Goal: Task Accomplishment & Management: Use online tool/utility

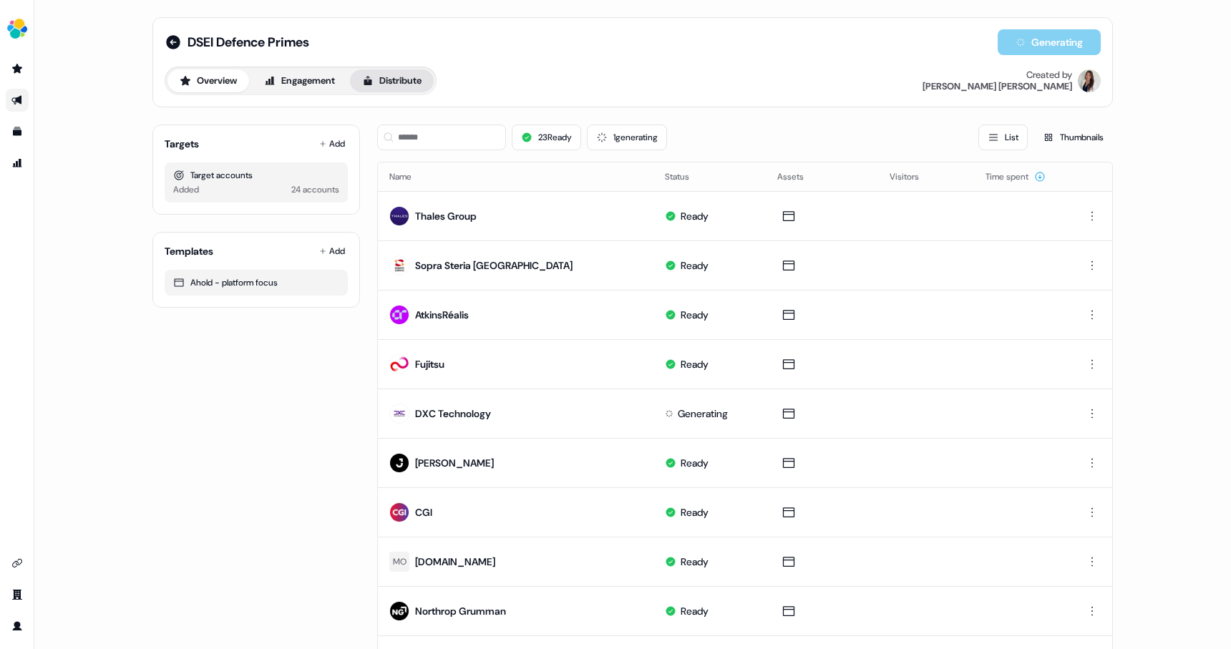
click at [395, 87] on button "Distribute" at bounding box center [392, 80] width 84 height 23
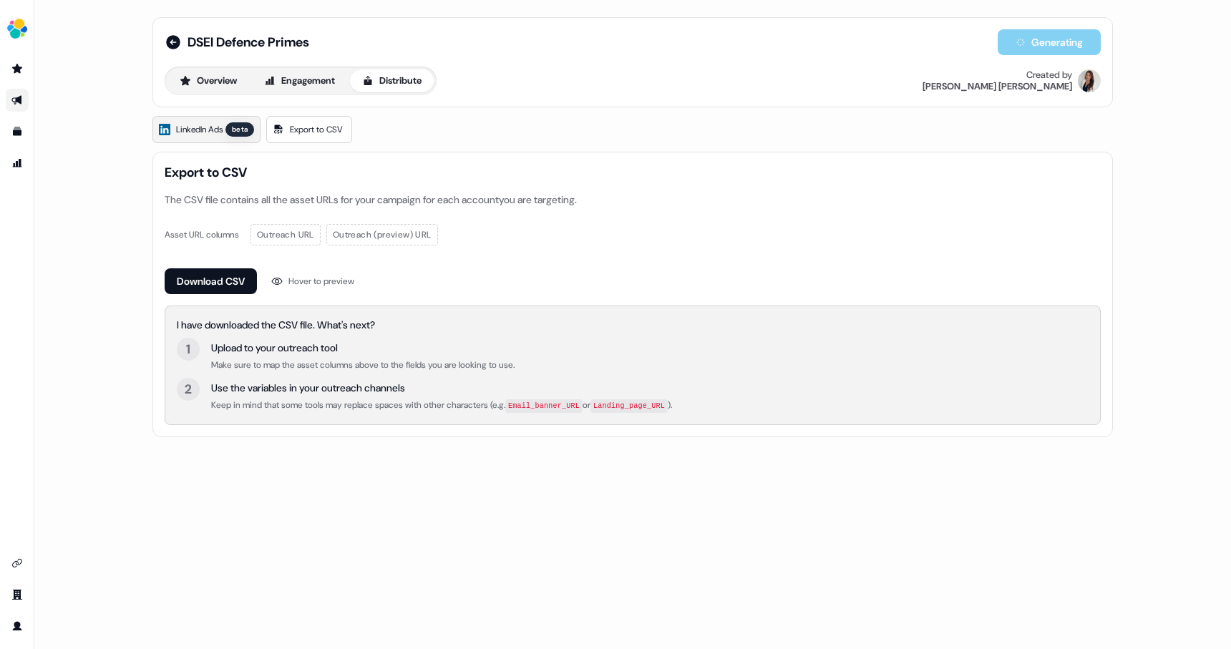
click at [189, 135] on span "LinkedIn Ads" at bounding box center [199, 129] width 47 height 14
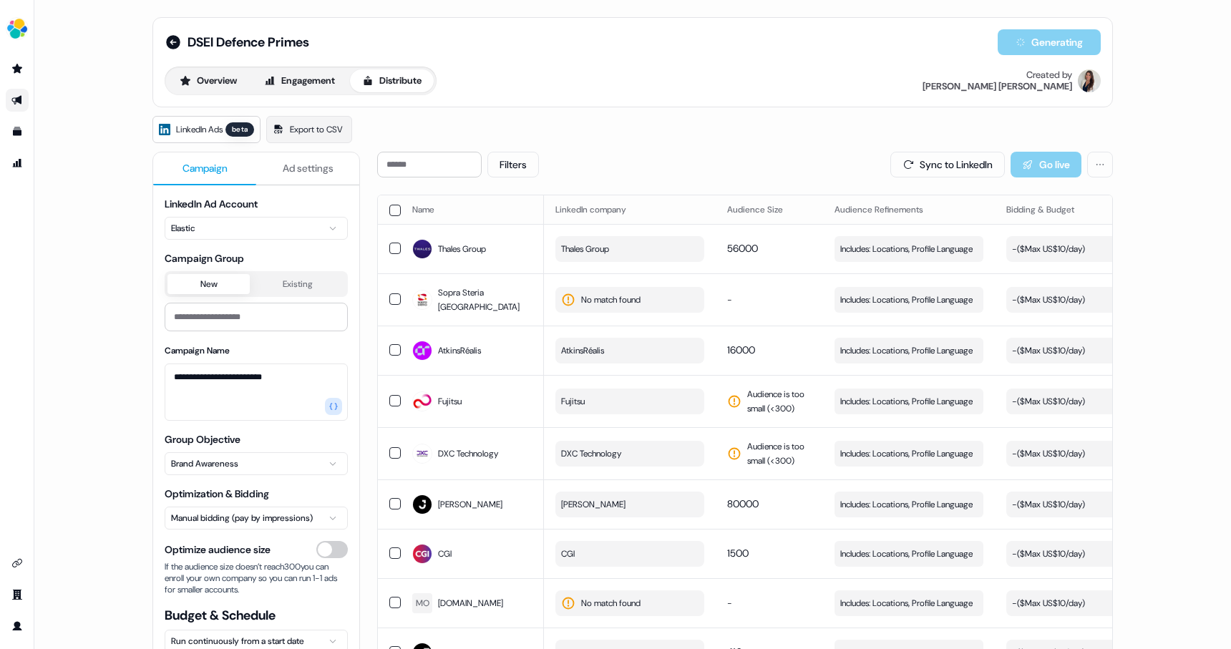
click at [391, 208] on button "button" at bounding box center [394, 210] width 11 height 11
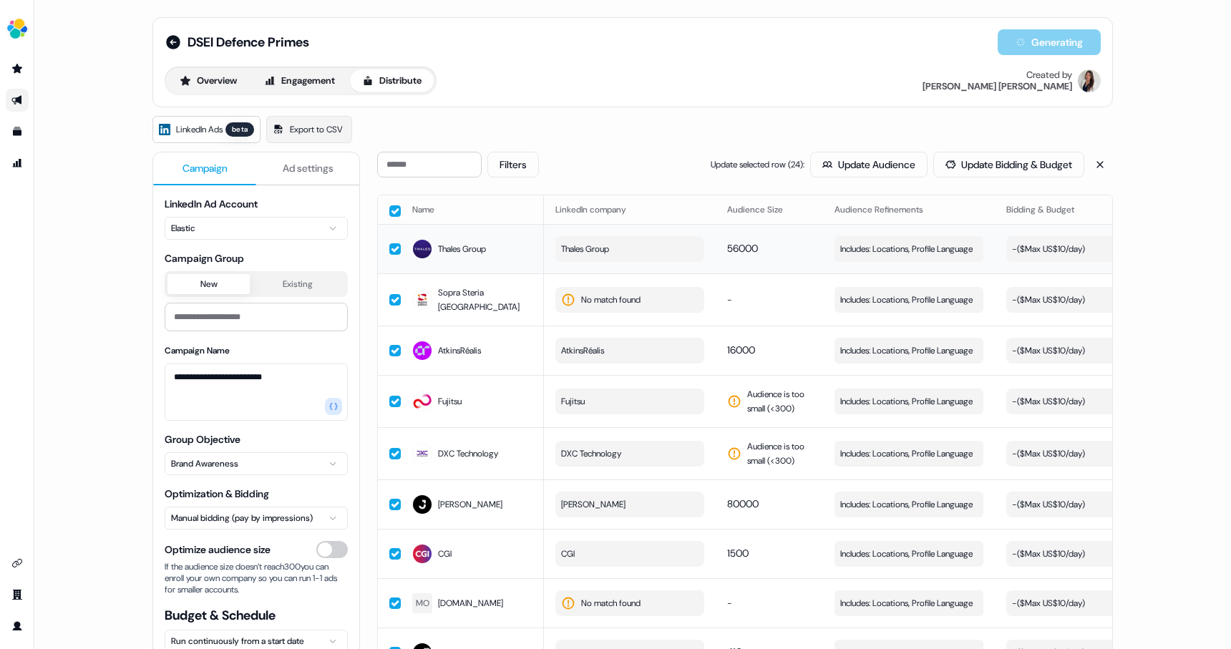
click at [1054, 248] on div "- ($ Max US$10/day )" at bounding box center [1048, 249] width 73 height 14
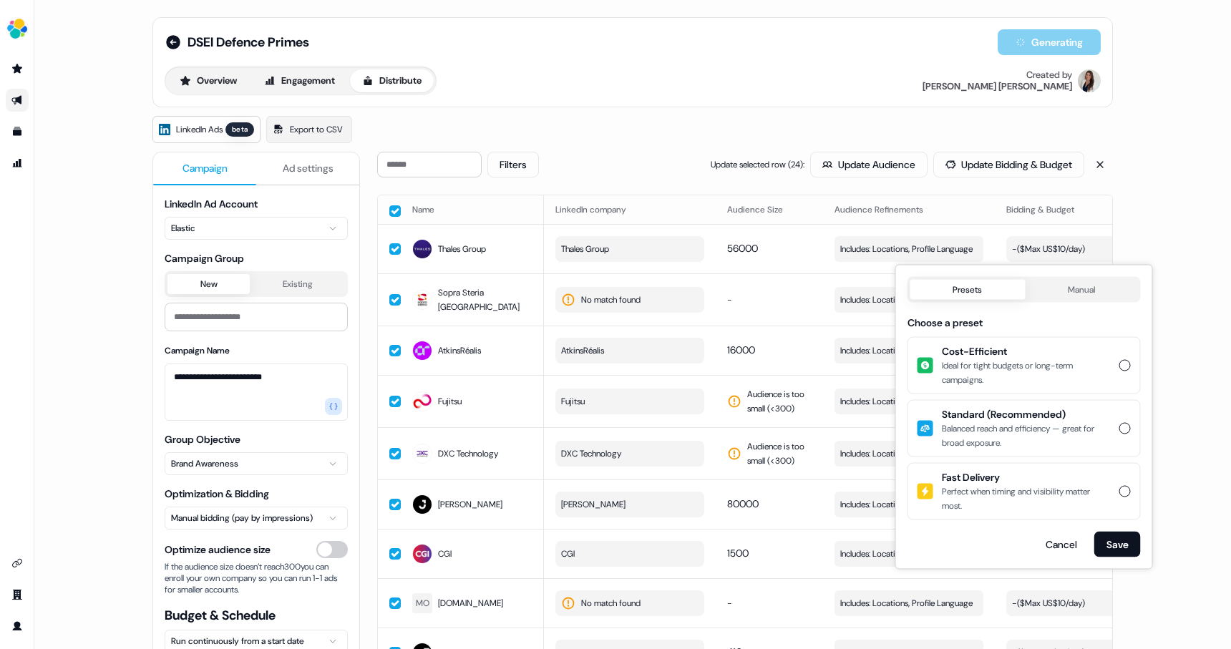
click at [1045, 362] on div "Ideal for tight budgets or long-term campaigns." at bounding box center [1026, 373] width 169 height 29
click at [1120, 362] on button "Cost-Efficient Ideal for tight budgets or long-term campaigns." at bounding box center [1125, 365] width 11 height 11
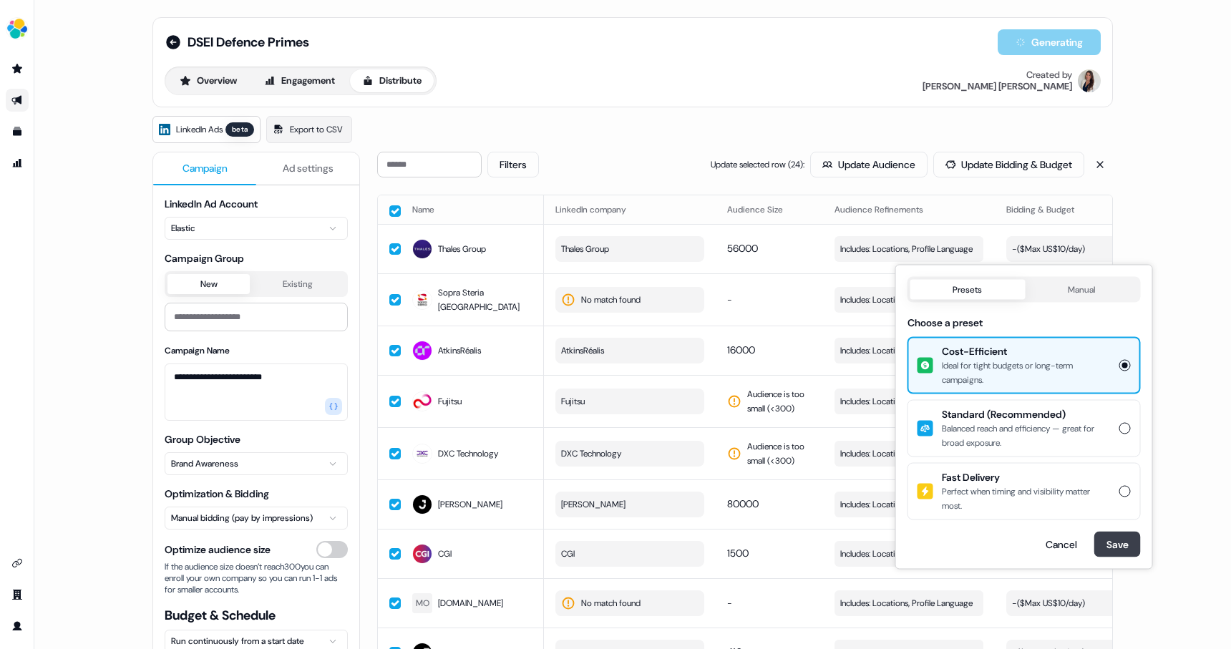
click at [1105, 540] on button "Save" at bounding box center [1118, 545] width 47 height 26
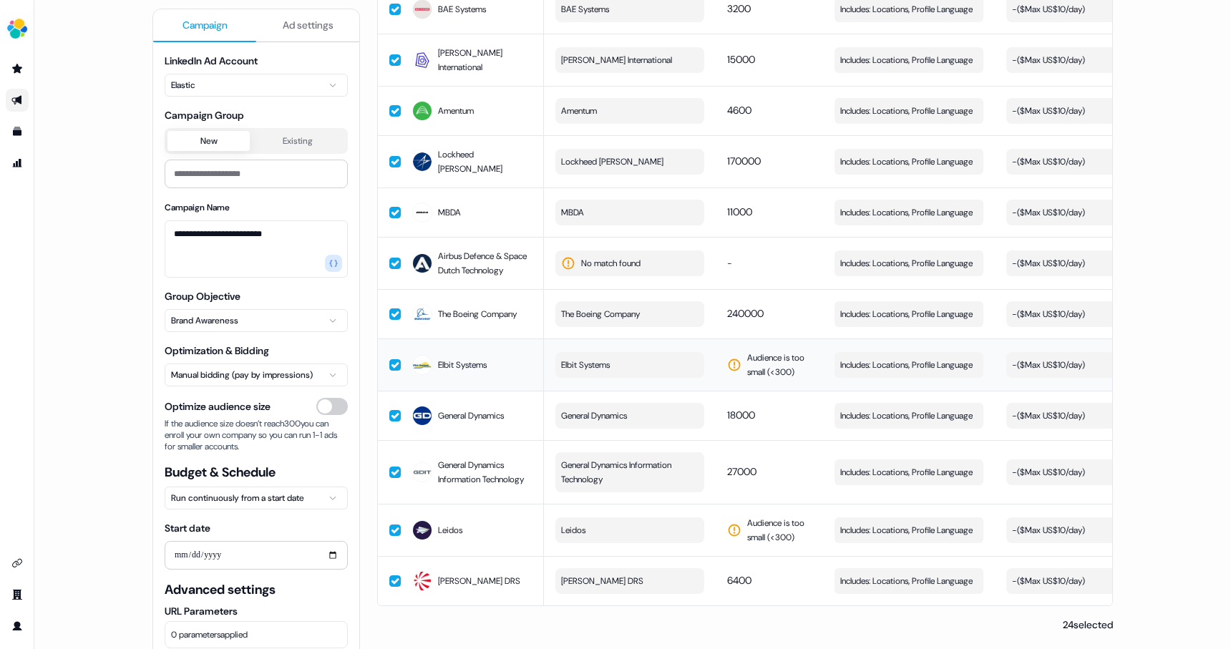
scroll to position [848, 0]
click at [904, 256] on span "Includes: Locations, Profile Language" at bounding box center [907, 263] width 132 height 14
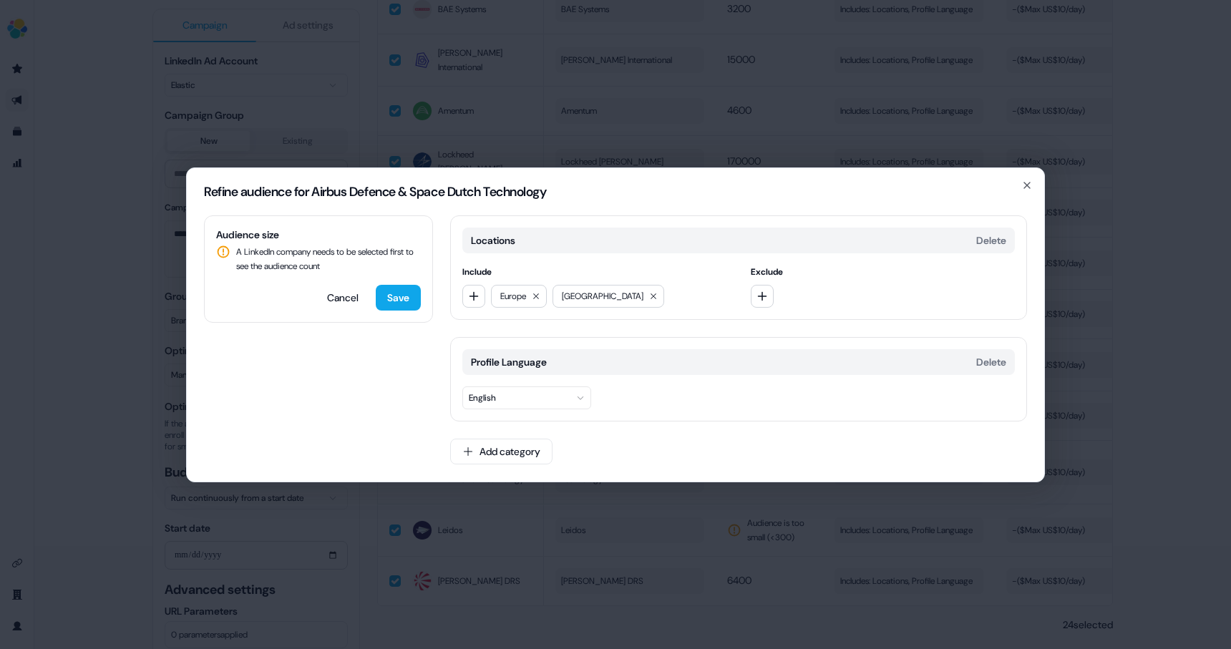
click at [515, 296] on span "Europe" at bounding box center [513, 296] width 26 height 14
click at [649, 298] on icon at bounding box center [653, 296] width 9 height 9
click at [391, 306] on button "Save" at bounding box center [398, 298] width 45 height 26
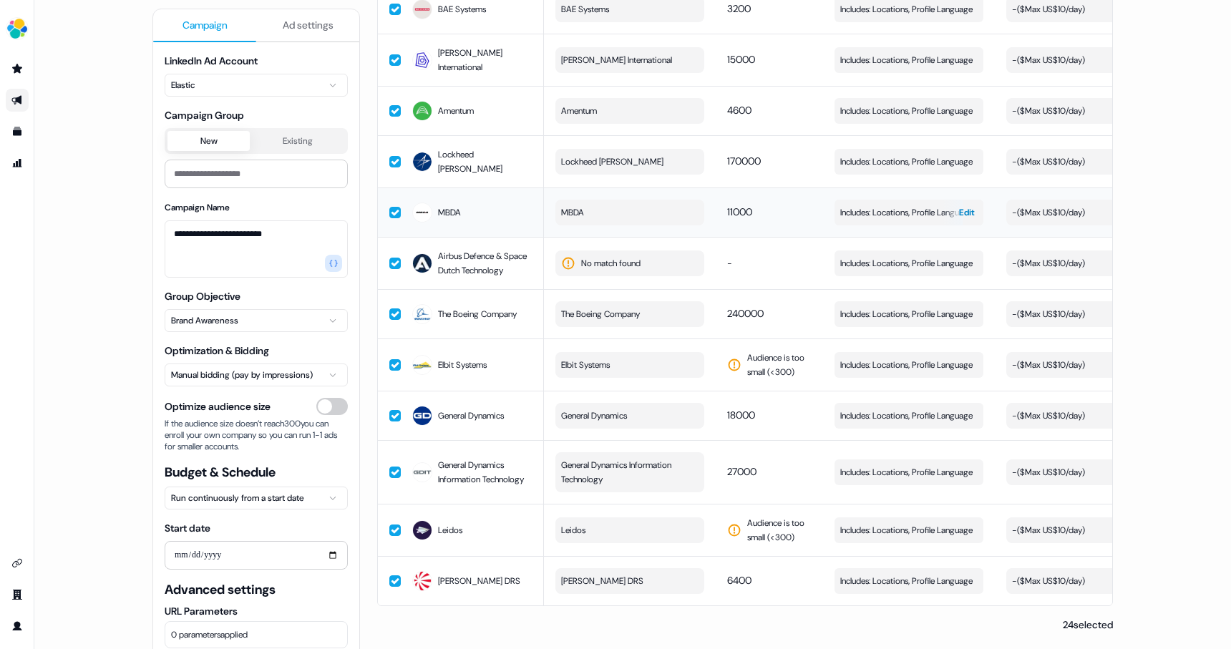
click at [911, 205] on span "Includes: Locations, Profile Language" at bounding box center [907, 212] width 132 height 14
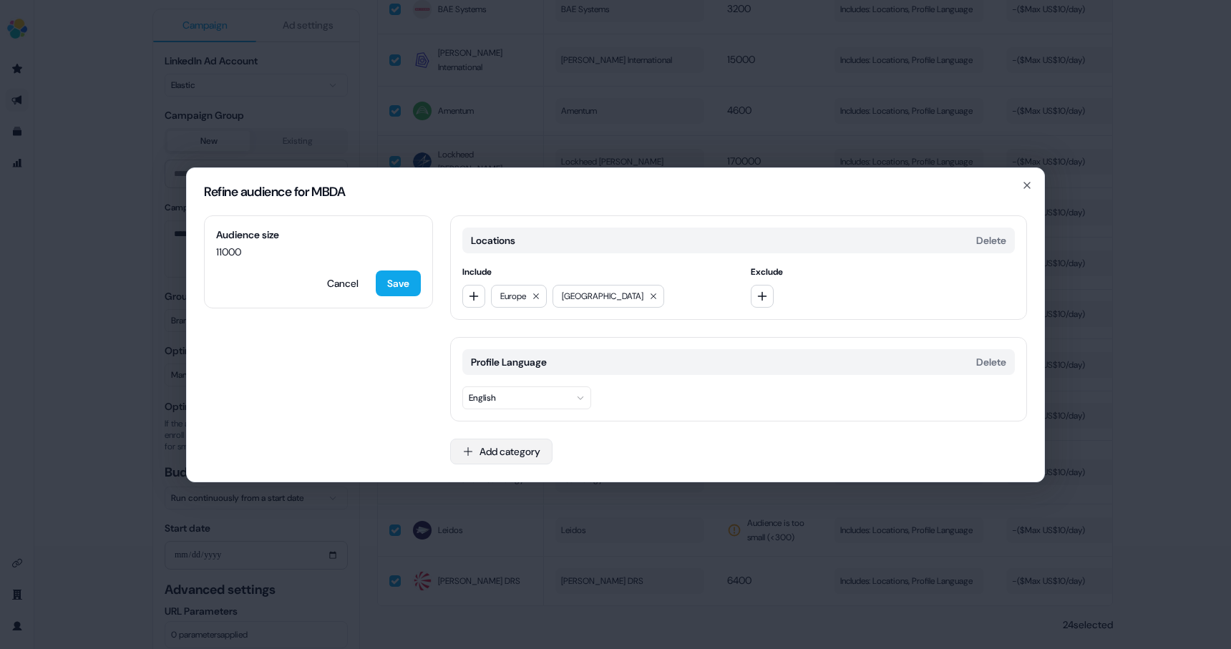
click at [516, 451] on button "Add category" at bounding box center [501, 452] width 102 height 26
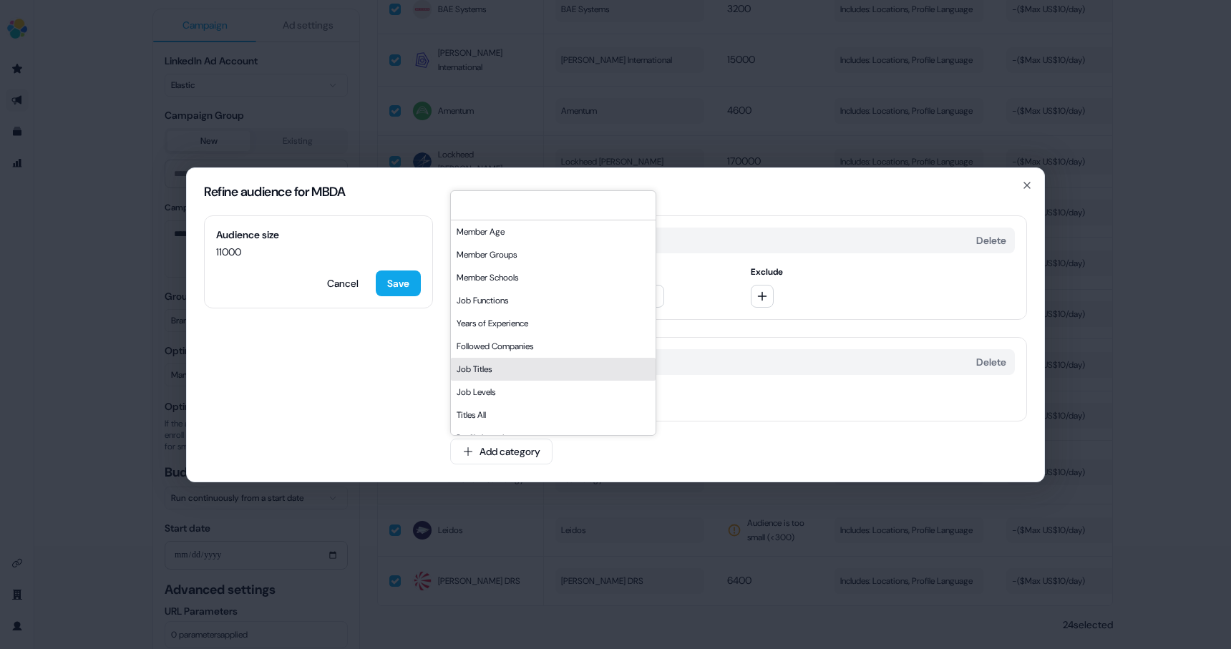
click at [496, 371] on div "Job Titles" at bounding box center [553, 369] width 205 height 23
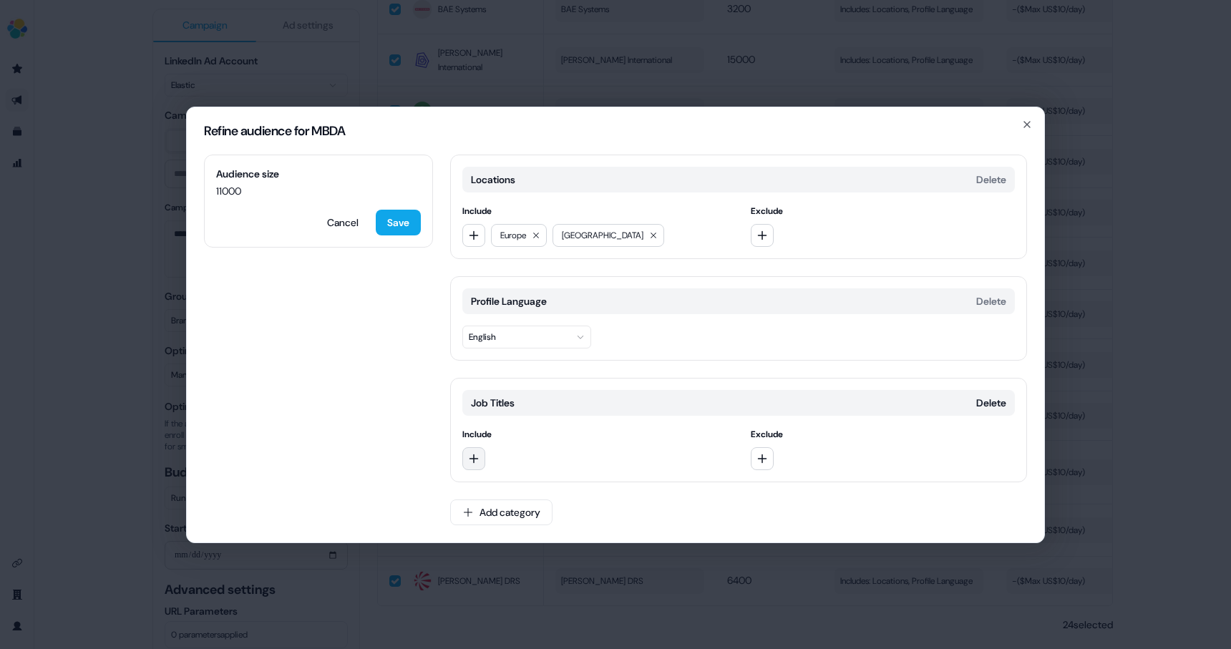
click at [473, 458] on icon "button" at bounding box center [473, 458] width 11 height 11
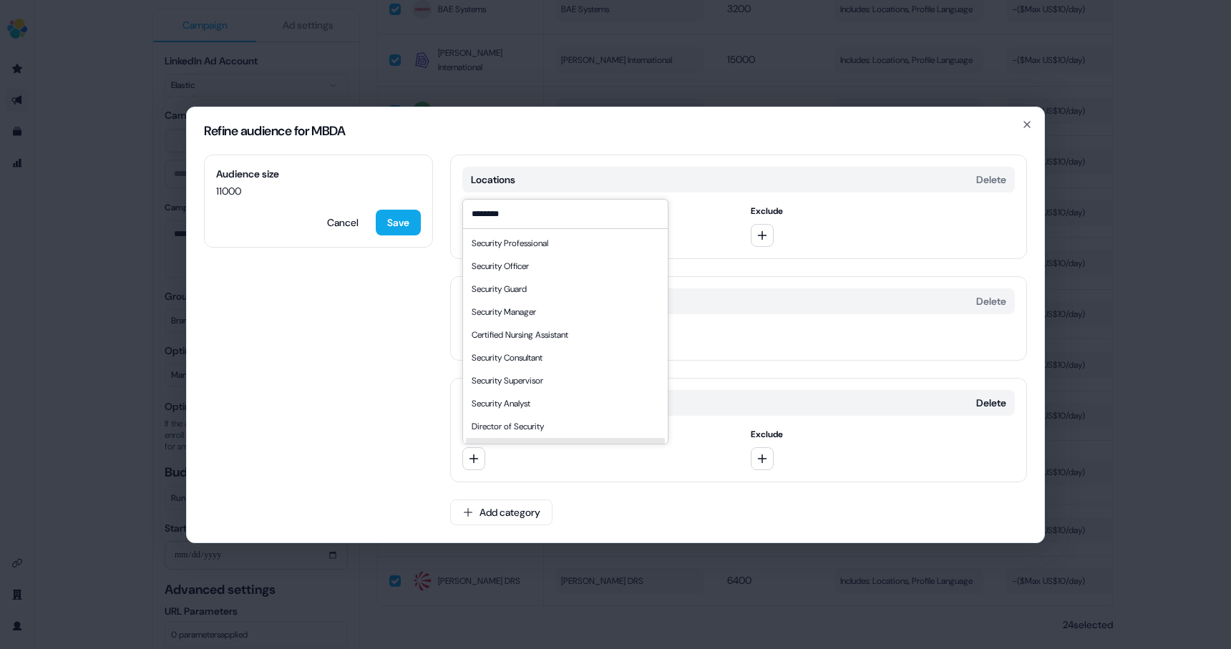
type input "********"
click at [408, 480] on div "Audience size 11000 Cancel Save Locations Delete Include [GEOGRAPHIC_DATA] [GEO…" at bounding box center [616, 349] width 858 height 388
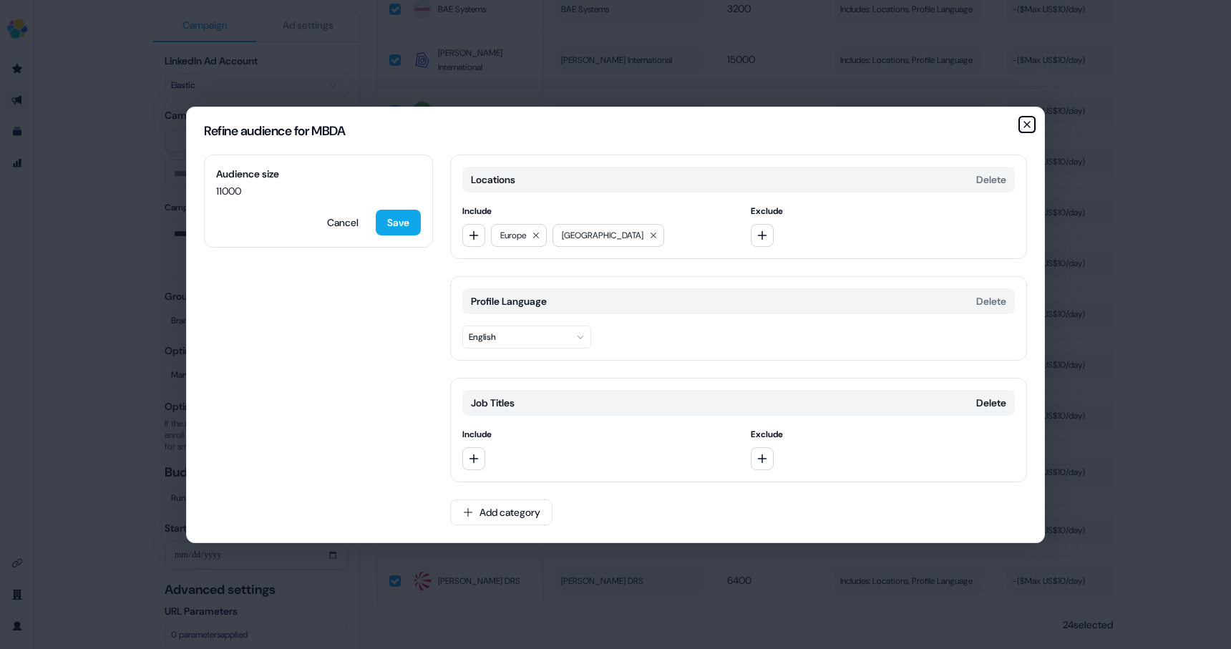
click at [1029, 122] on icon "button" at bounding box center [1028, 125] width 6 height 6
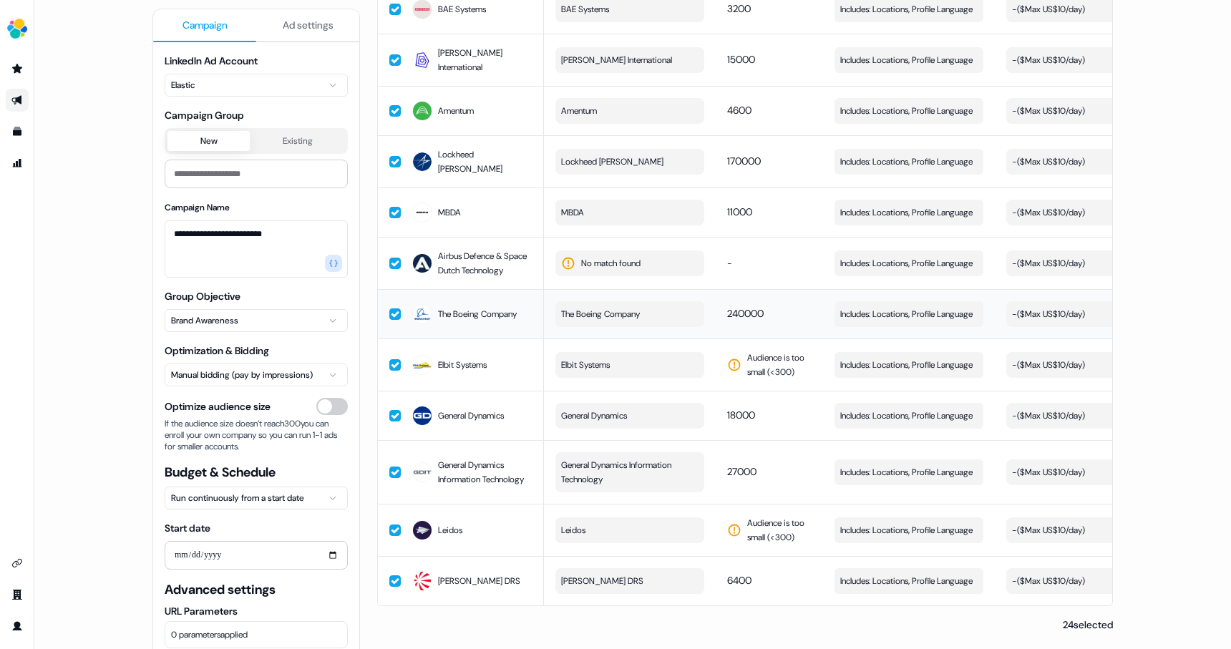
scroll to position [851, 0]
click at [871, 301] on button "Includes: Locations, Profile Language Edit" at bounding box center [909, 314] width 149 height 26
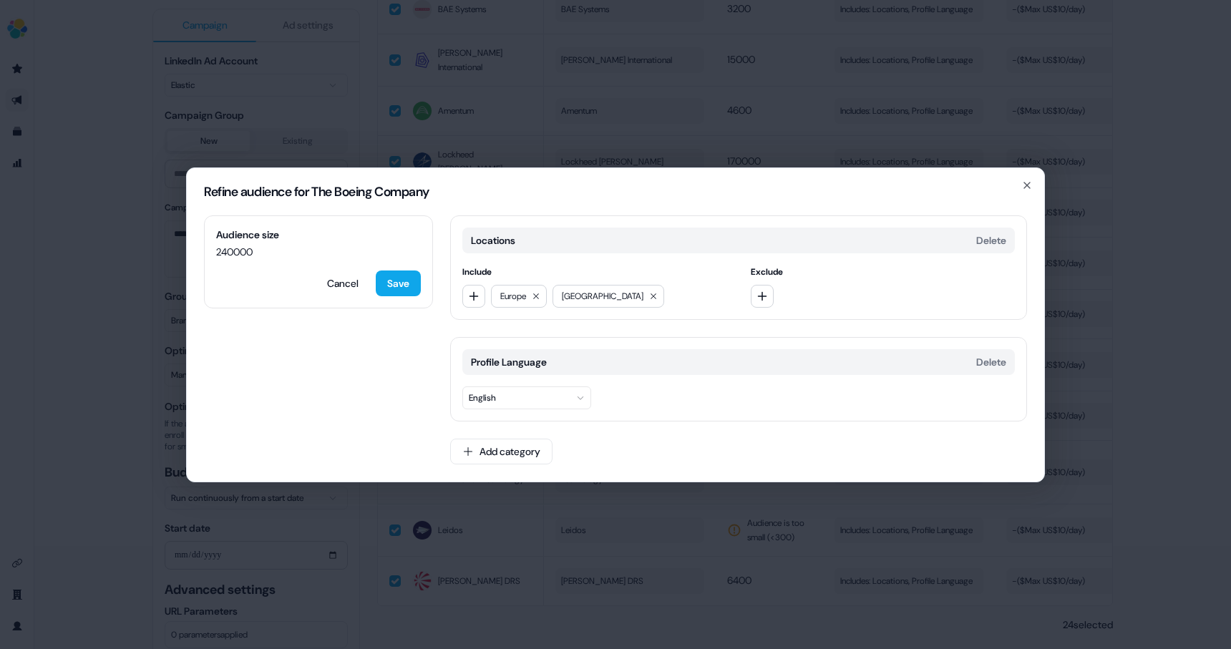
click at [1034, 183] on div "Refine audience for The Boeing Company" at bounding box center [616, 191] width 858 height 47
click at [1023, 195] on h2 "Refine audience for The Boeing Company" at bounding box center [615, 191] width 823 height 13
click at [1025, 187] on icon "button" at bounding box center [1028, 186] width 6 height 6
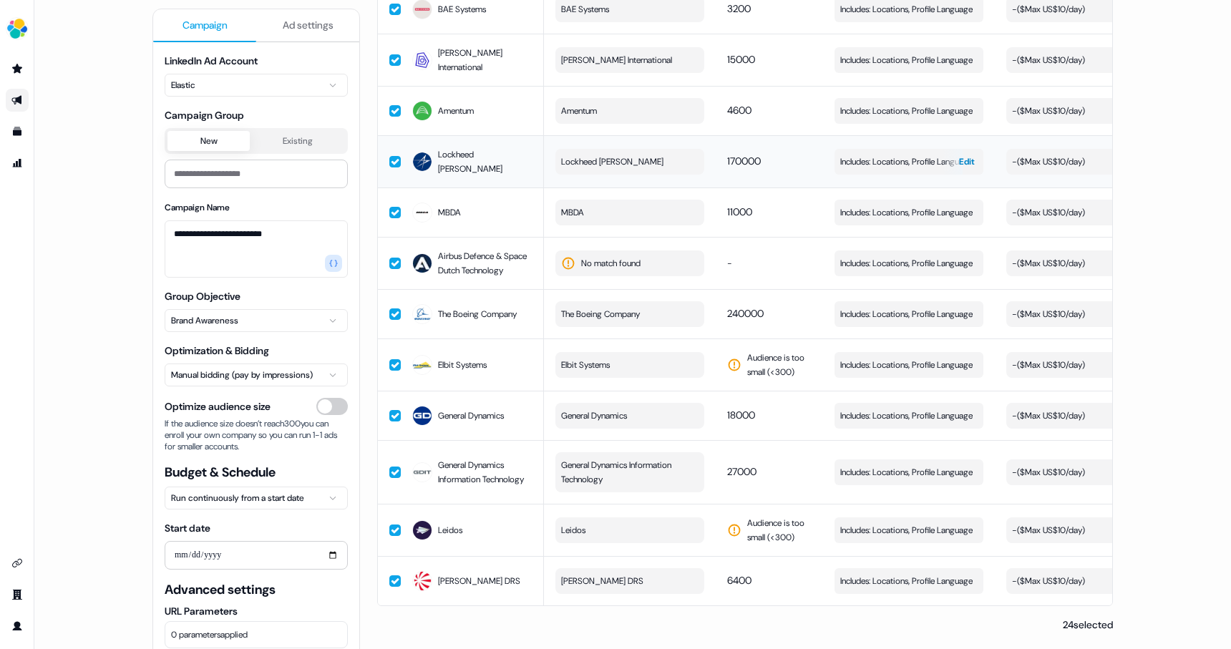
click at [906, 155] on span "Includes: Locations, Profile Language" at bounding box center [907, 162] width 132 height 14
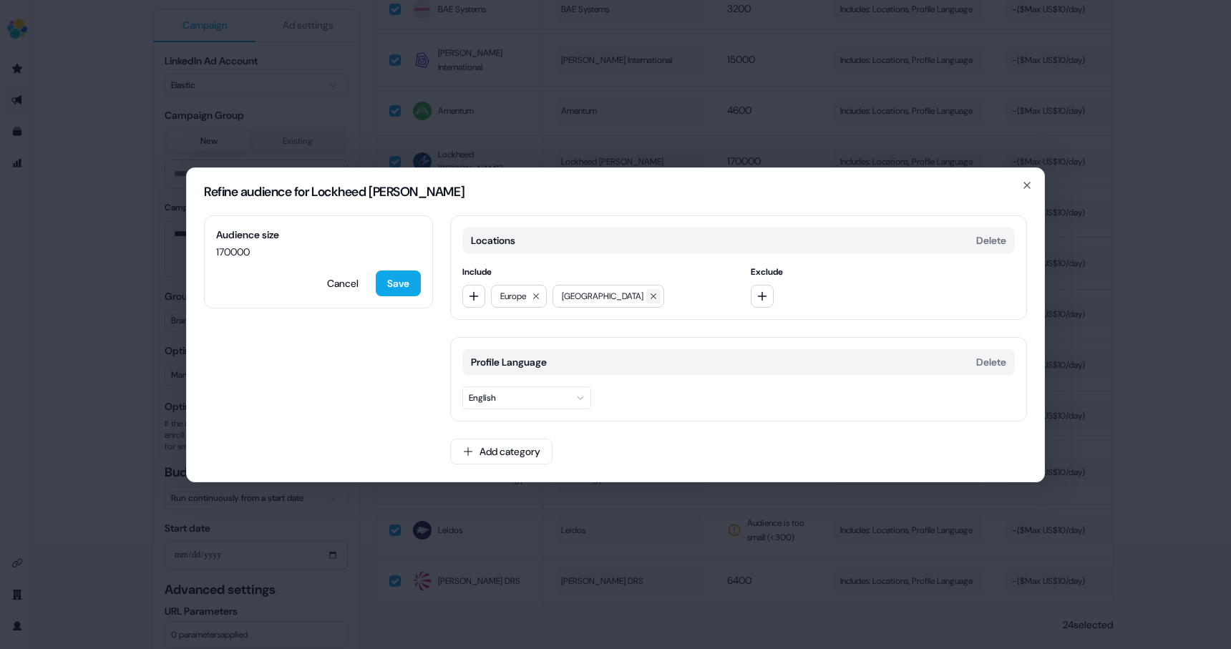
click at [651, 295] on icon at bounding box center [654, 297] width 6 height 6
click at [470, 302] on button "button" at bounding box center [474, 296] width 23 height 23
click at [546, 326] on input at bounding box center [565, 325] width 205 height 29
type input "**********"
click at [556, 351] on div "[GEOGRAPHIC_DATA]" at bounding box center [565, 355] width 199 height 23
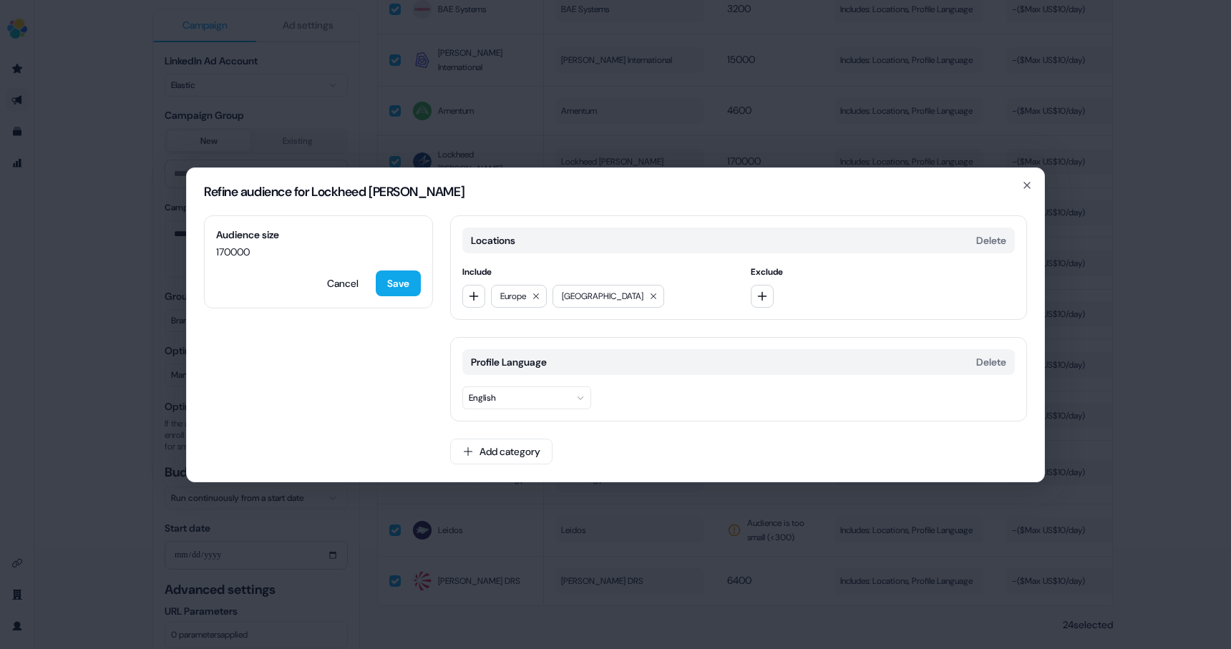
click at [553, 403] on button "English" at bounding box center [527, 398] width 129 height 23
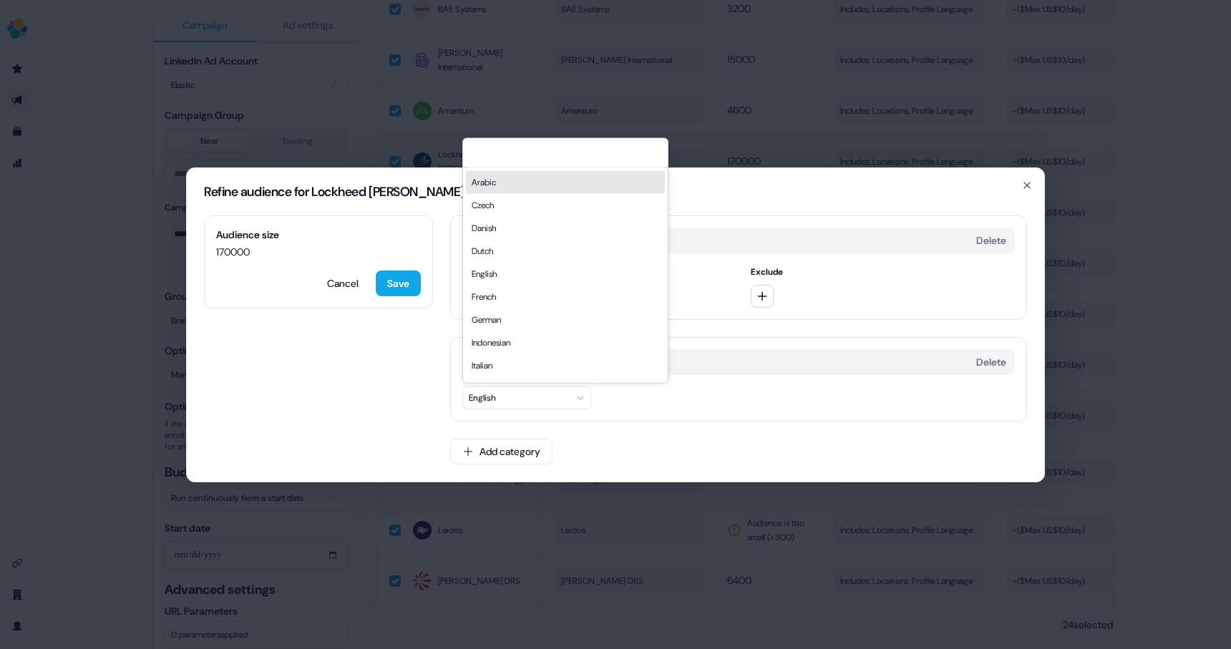
click at [677, 410] on div "Profile Language Delete English" at bounding box center [738, 379] width 577 height 84
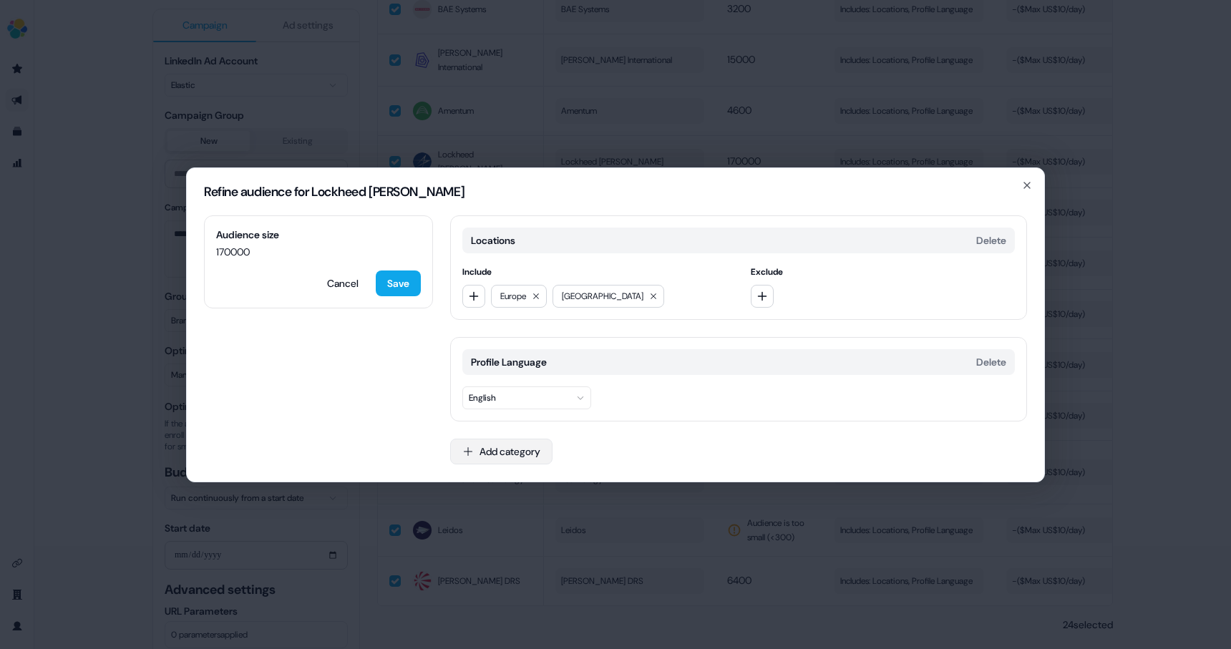
click at [505, 455] on button "Add category" at bounding box center [501, 452] width 102 height 26
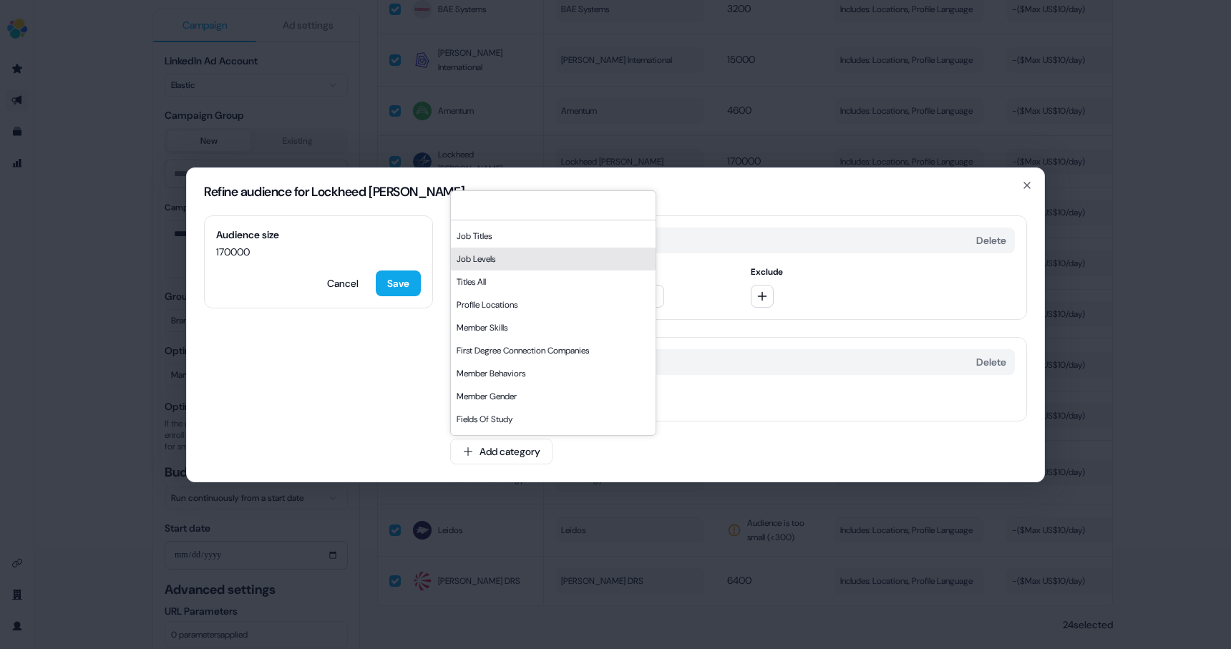
scroll to position [157, 0]
click at [569, 257] on div "Titles All" at bounding box center [553, 258] width 205 height 23
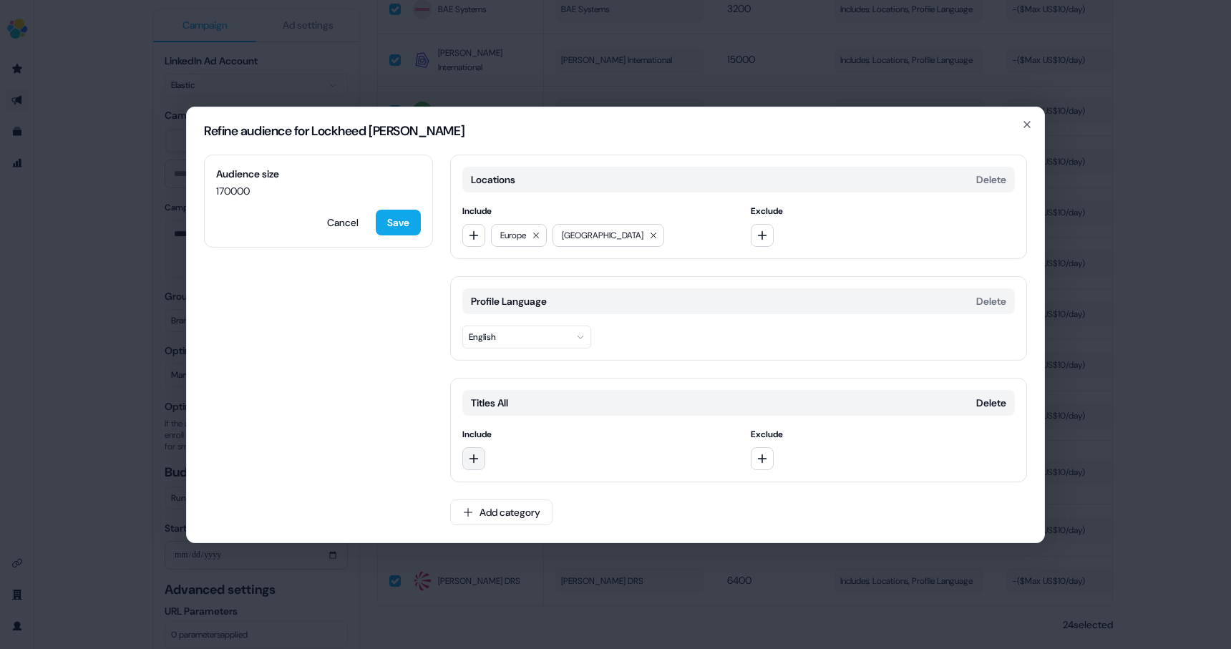
click at [479, 465] on button "button" at bounding box center [474, 458] width 23 height 23
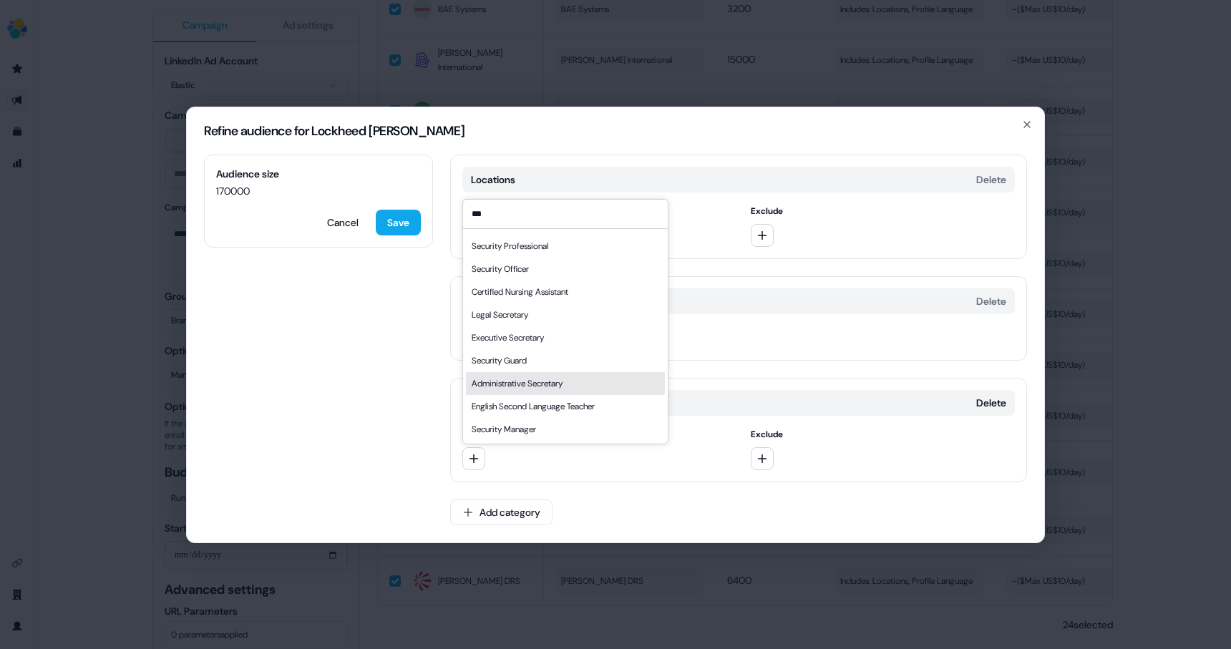
scroll to position [19, 0]
type input "***"
click at [593, 464] on div "*** Secretary Security Professional Security Officer Certified Nursing Assistan…" at bounding box center [595, 458] width 265 height 23
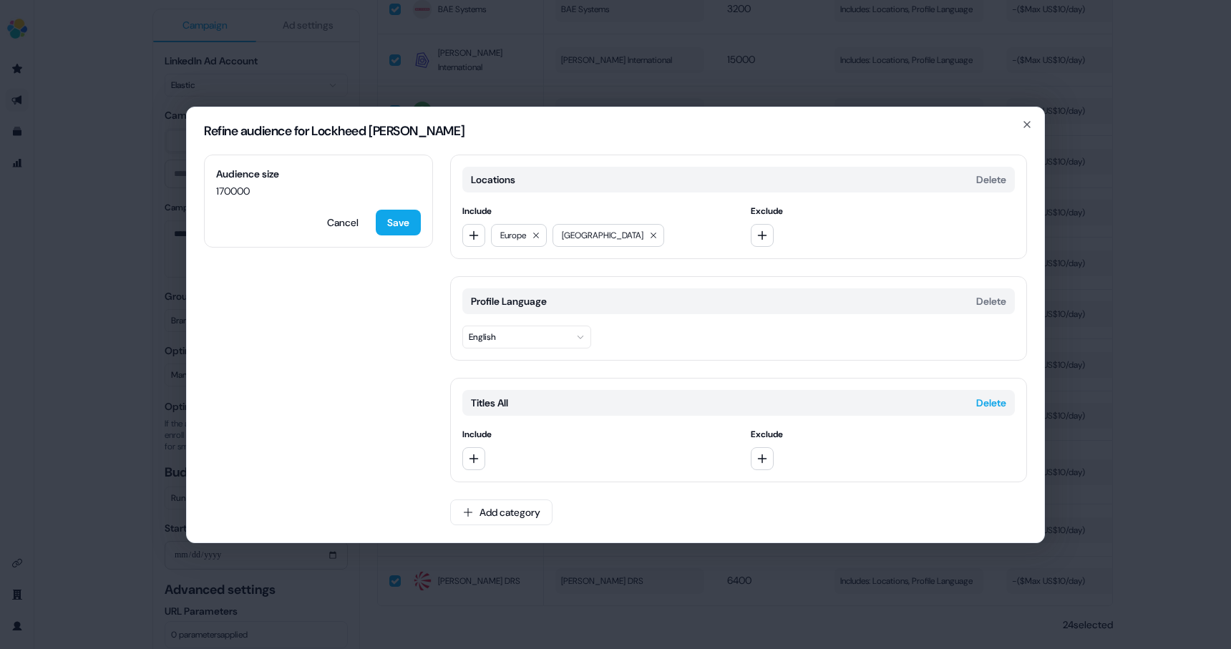
click at [996, 403] on button "Delete" at bounding box center [992, 403] width 30 height 14
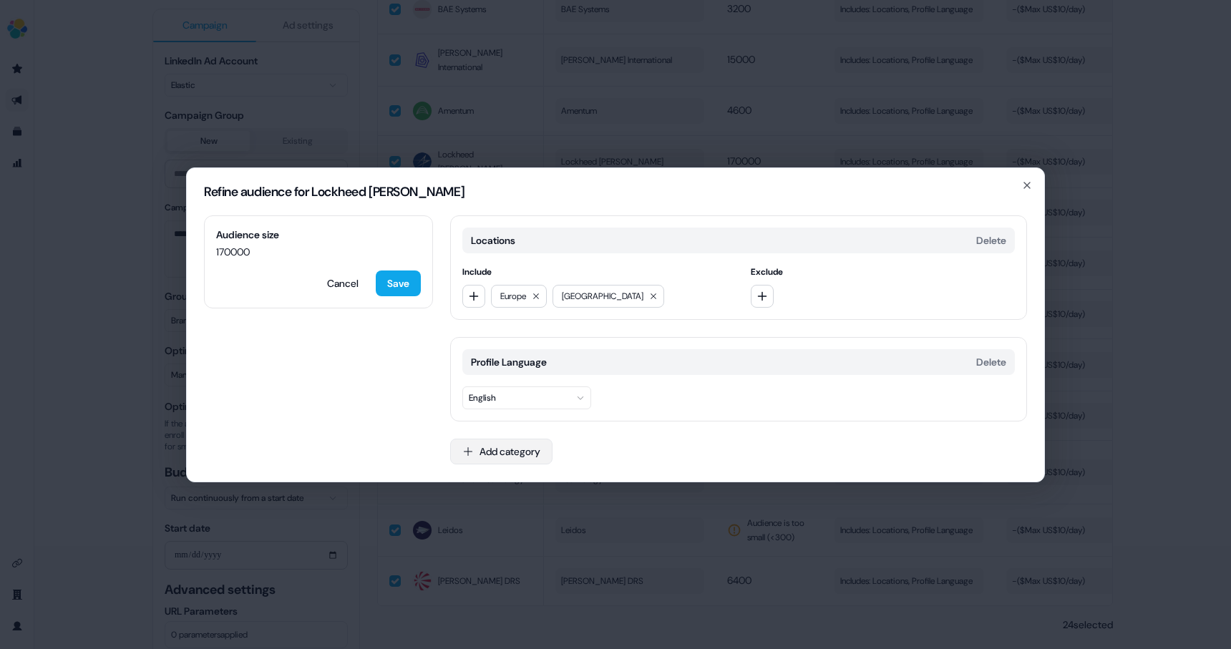
click at [498, 454] on button "Add category" at bounding box center [501, 452] width 102 height 26
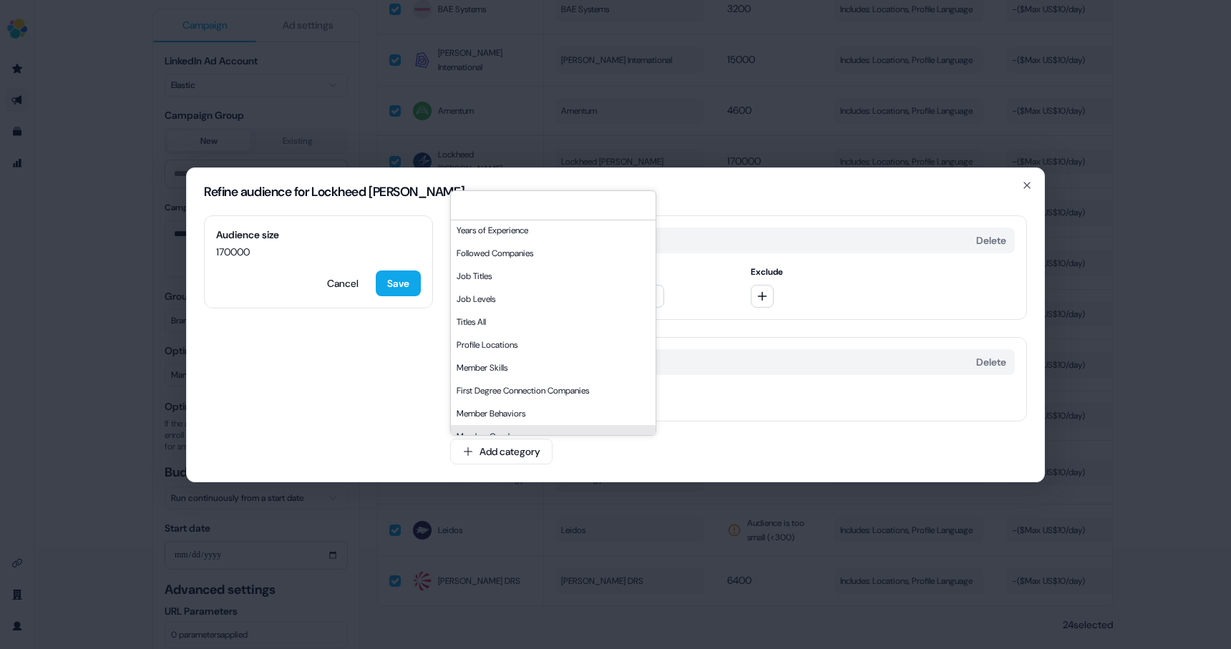
scroll to position [82, 0]
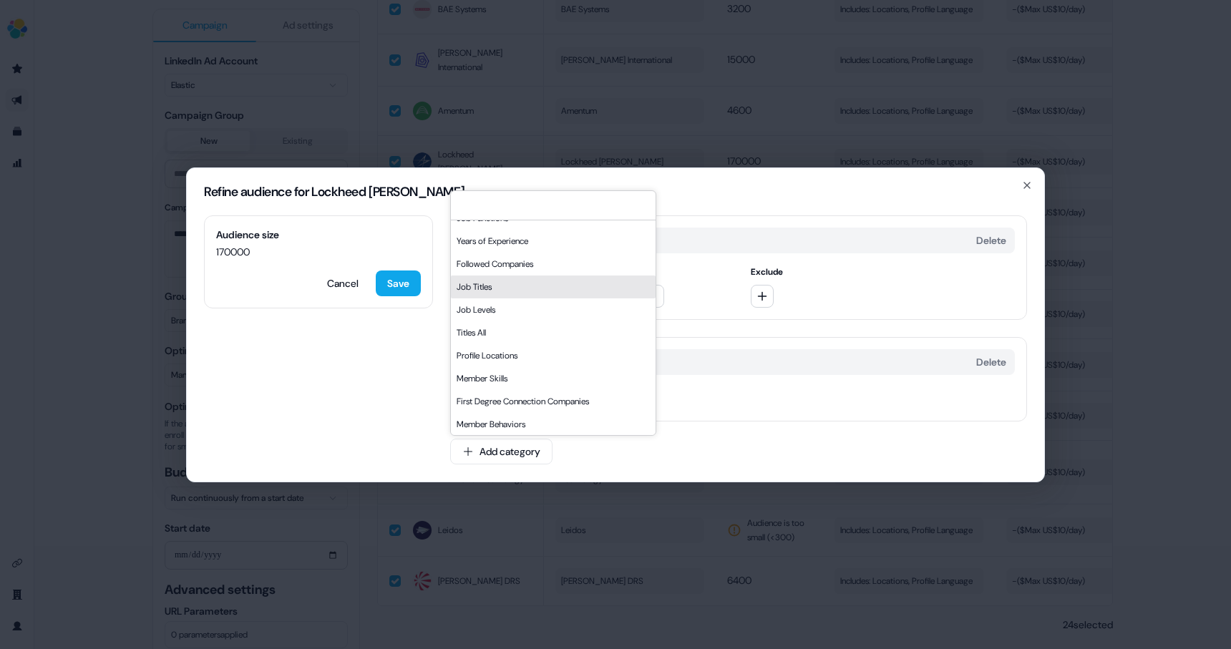
click at [484, 290] on div "Job Titles" at bounding box center [553, 287] width 205 height 23
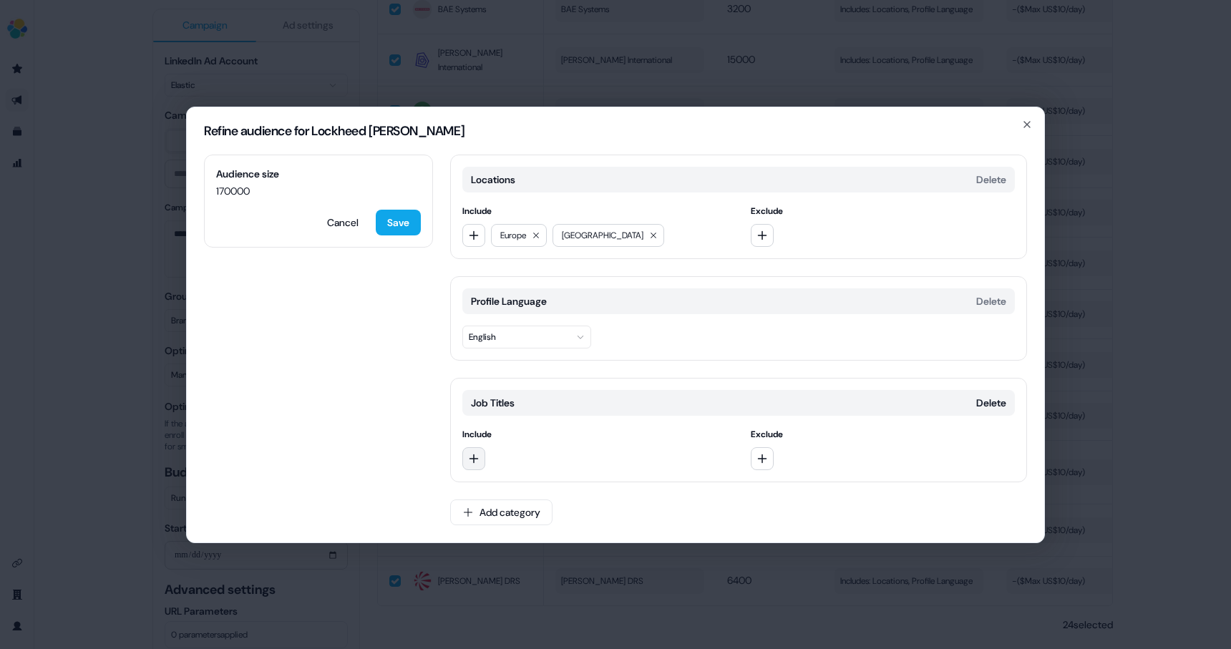
click at [476, 455] on icon "button" at bounding box center [473, 458] width 11 height 11
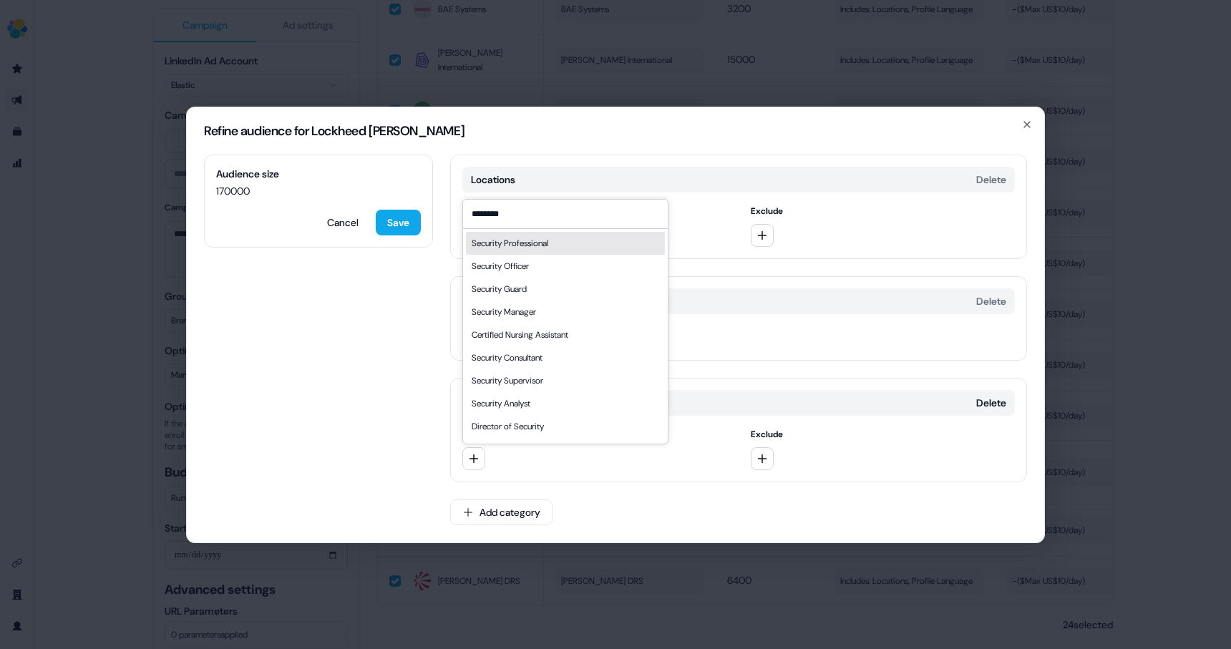
type input "********"
click at [548, 244] on div "Security Professional" at bounding box center [510, 243] width 77 height 14
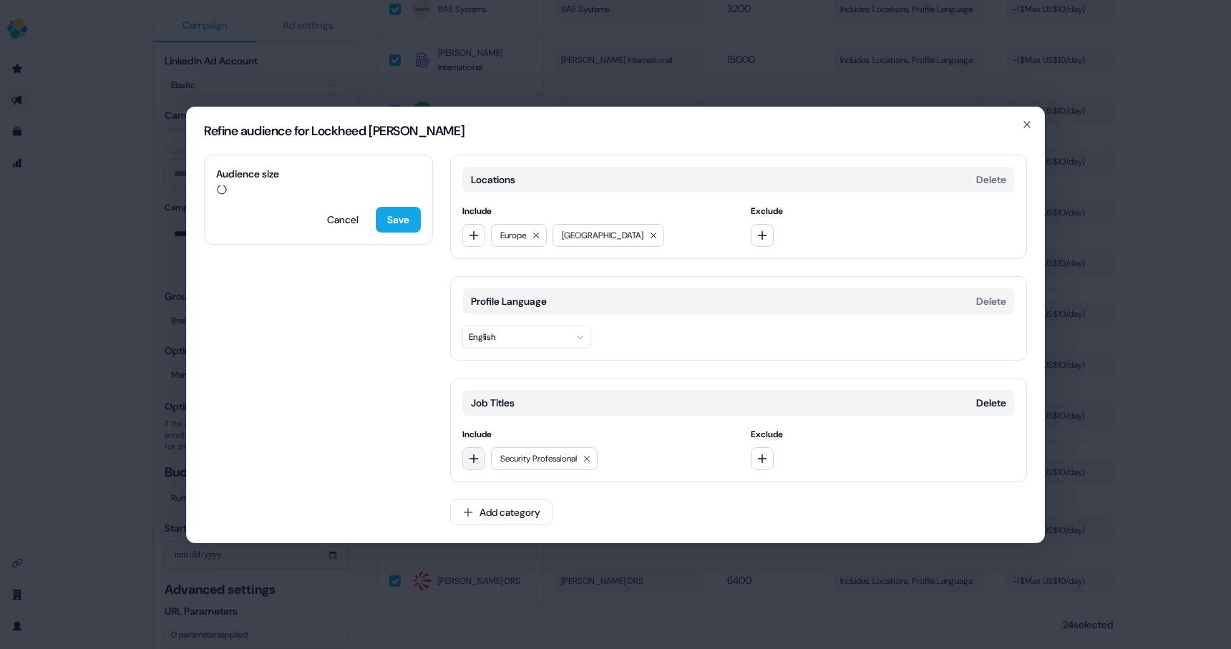
click at [480, 460] on button "button" at bounding box center [474, 458] width 23 height 23
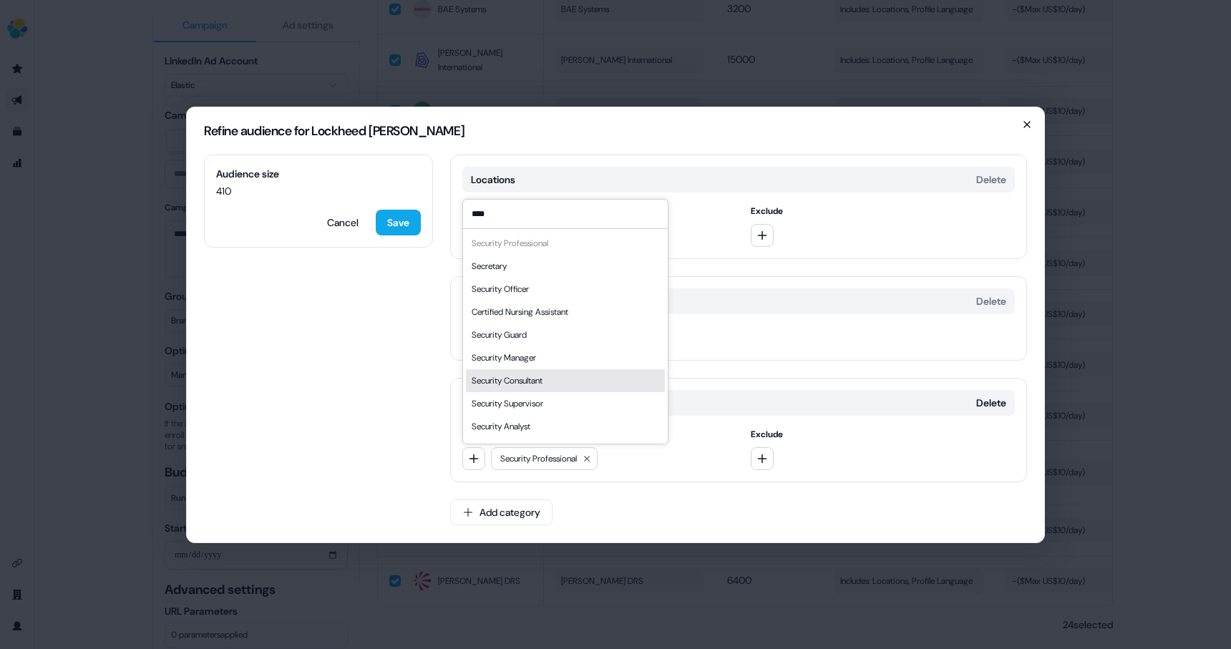
type input "****"
click at [1030, 122] on icon "button" at bounding box center [1027, 124] width 11 height 11
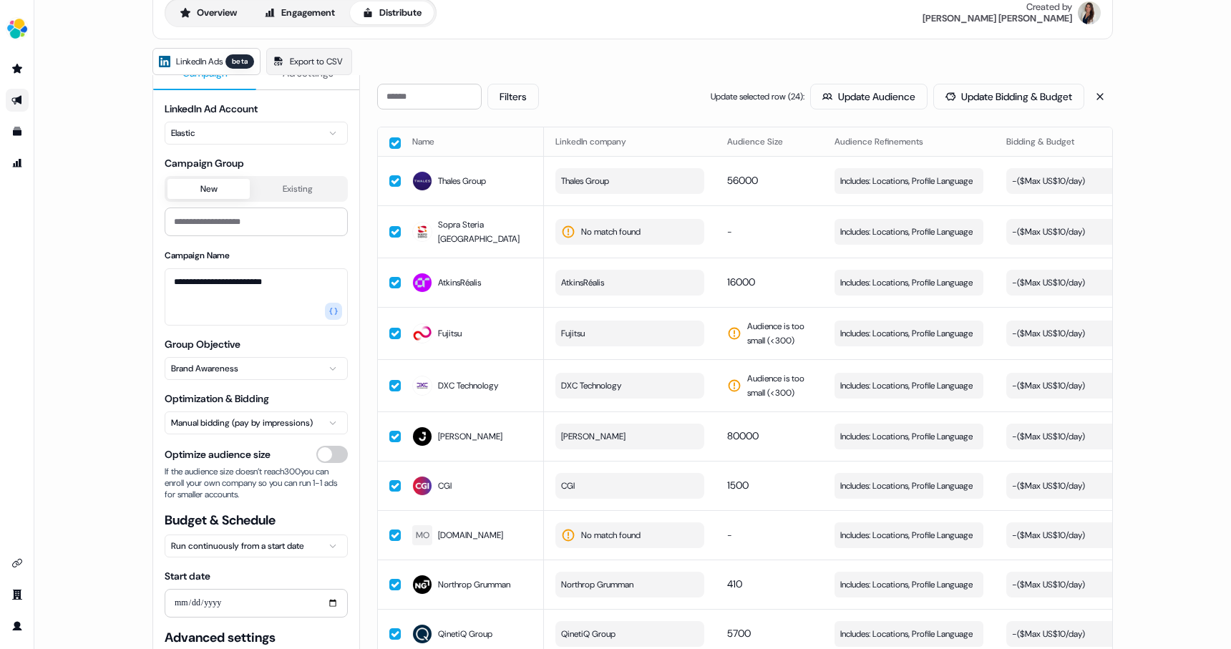
scroll to position [28, 0]
